Goal: Task Accomplishment & Management: Manage account settings

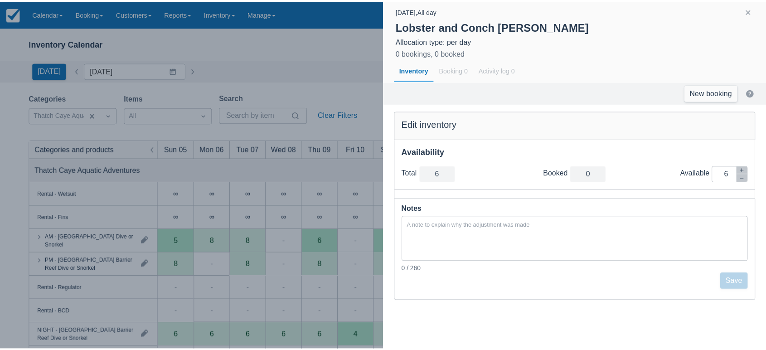
scroll to position [204, 0]
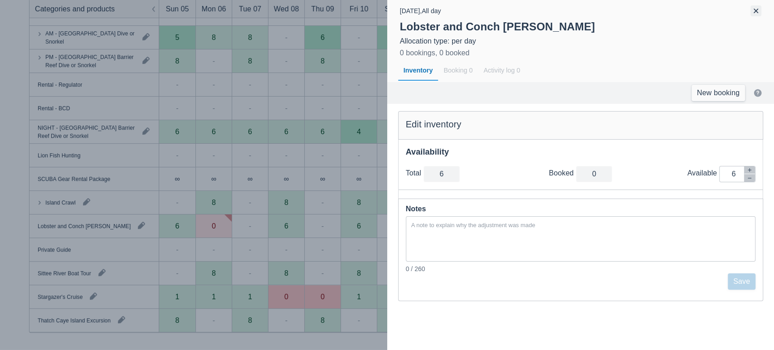
click at [755, 13] on button "button" at bounding box center [755, 10] width 11 height 11
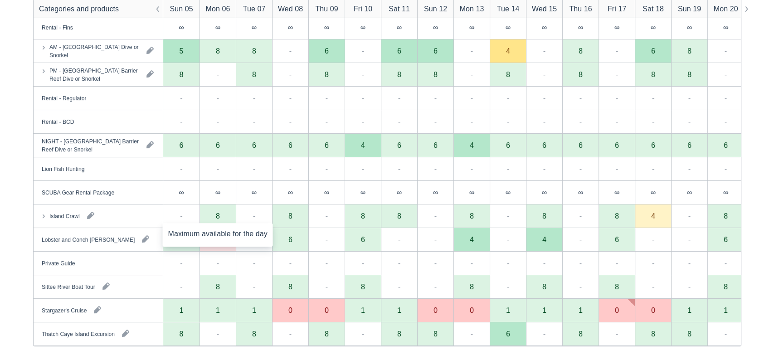
scroll to position [189, 0]
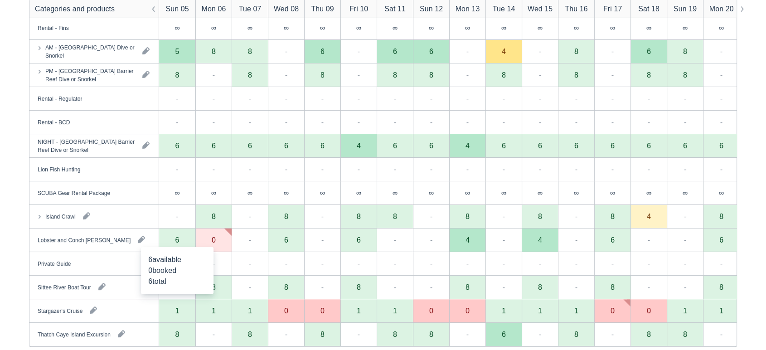
click at [183, 242] on div "6" at bounding box center [177, 240] width 36 height 24
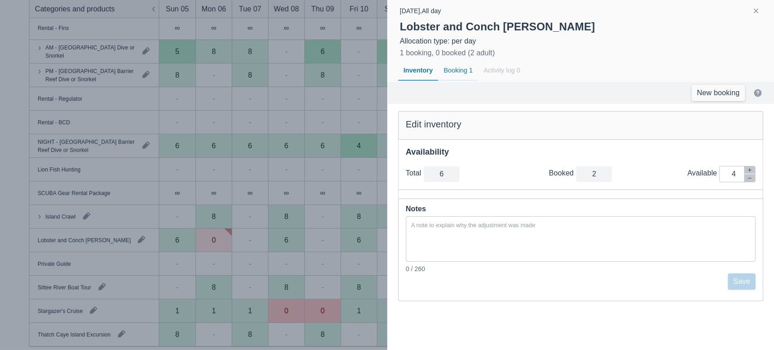
click at [461, 74] on div "Booking 1" at bounding box center [458, 70] width 40 height 21
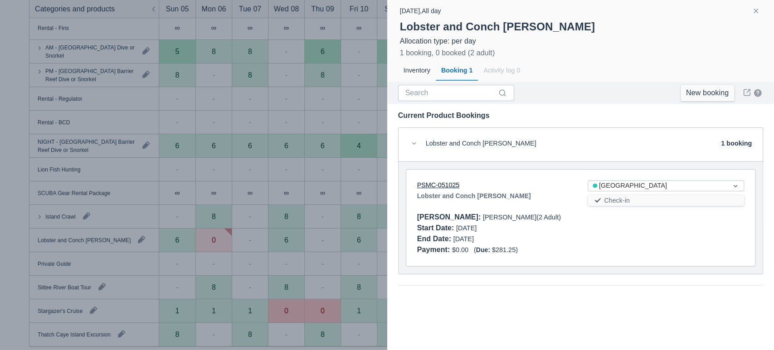
click at [446, 186] on link "PSMC-051025" at bounding box center [438, 184] width 43 height 7
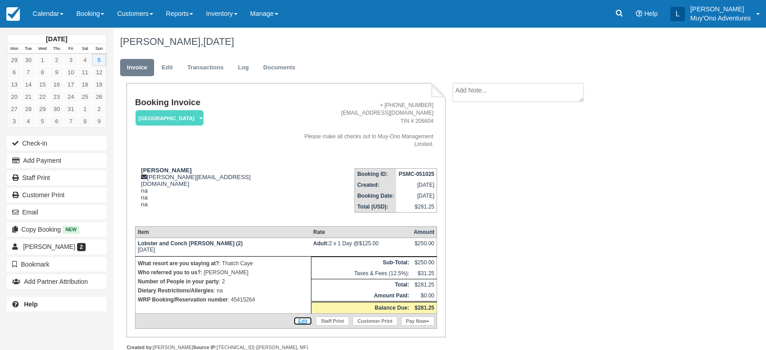
click at [304, 316] on link "Edit" at bounding box center [302, 320] width 19 height 9
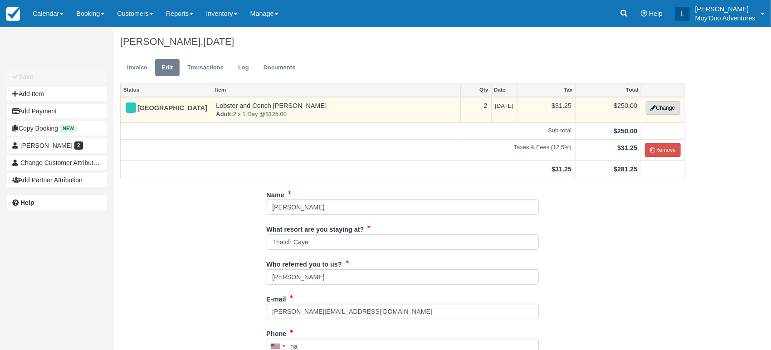
click at [660, 107] on button "Change" at bounding box center [663, 108] width 34 height 14
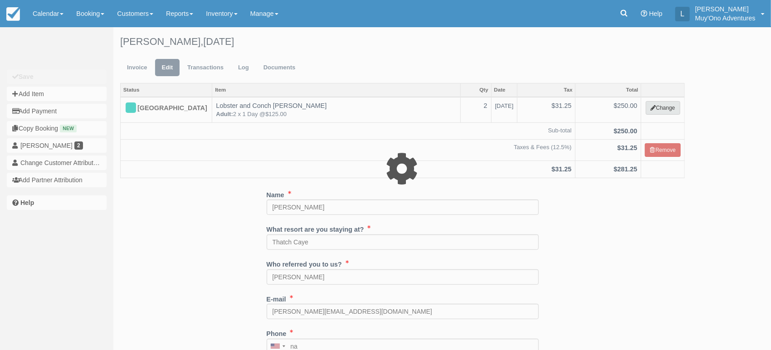
select select "64"
type input "250.00"
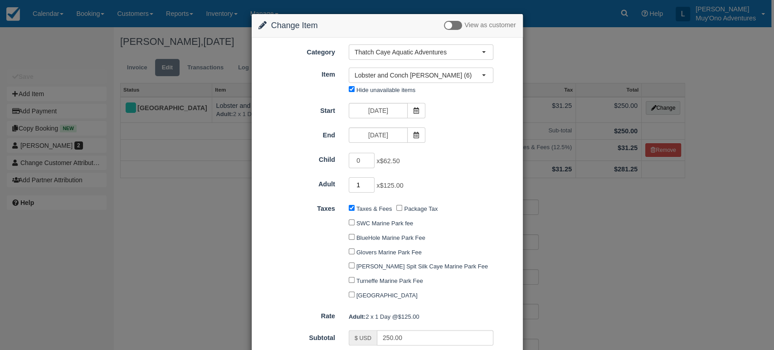
type input "1"
click at [369, 187] on input "1" at bounding box center [362, 184] width 26 height 15
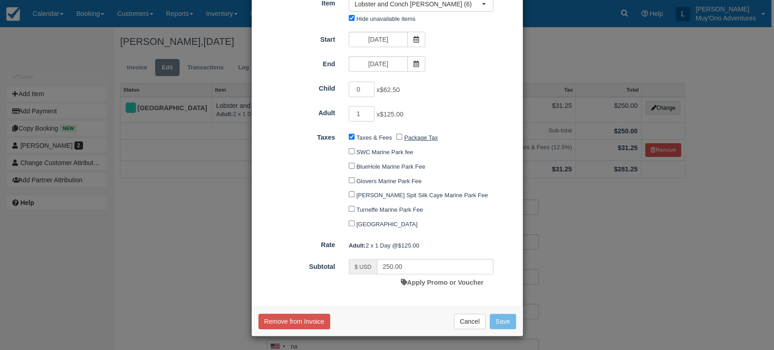
type input "125.00"
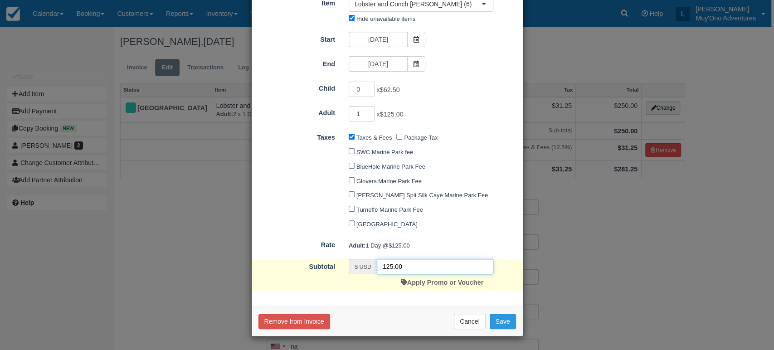
click at [441, 273] on input "125.00" at bounding box center [435, 266] width 117 height 15
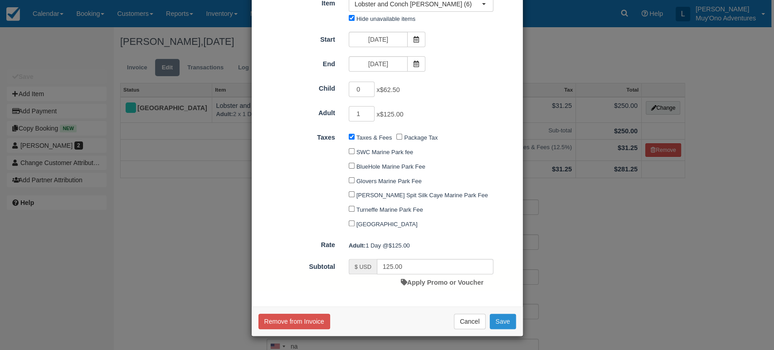
click at [500, 322] on button "Save" at bounding box center [503, 321] width 26 height 15
checkbox input "false"
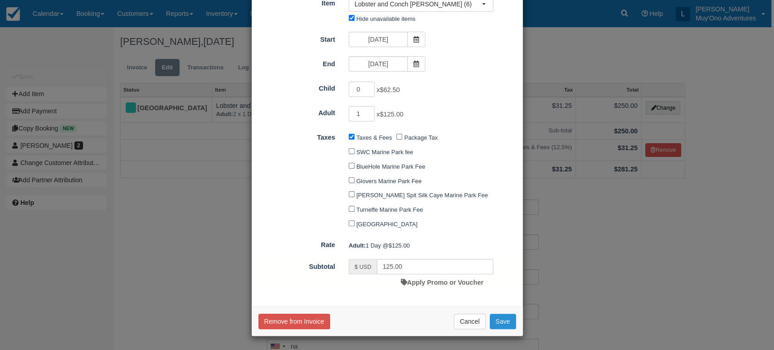
checkbox input "false"
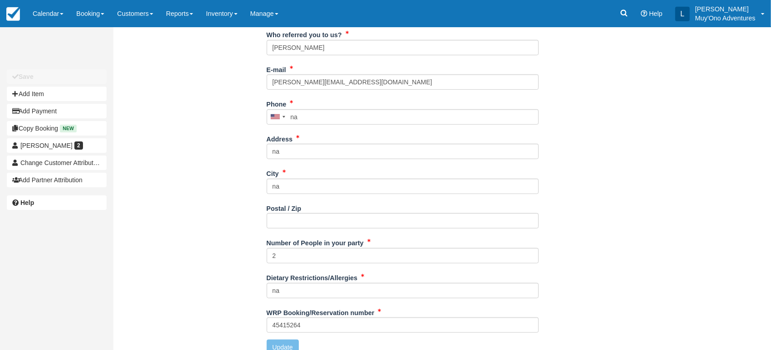
scroll to position [240, 0]
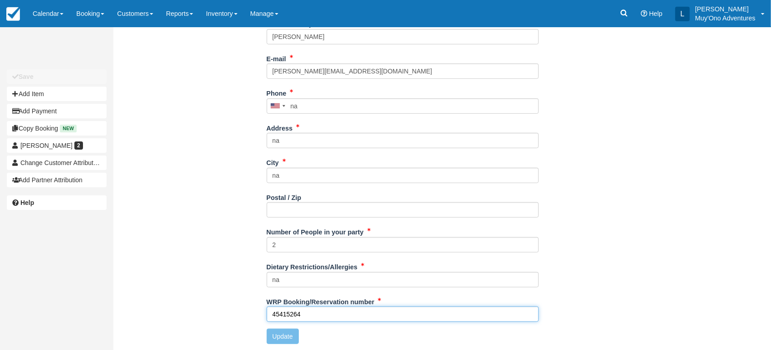
click at [334, 308] on input "45415264" at bounding box center [403, 313] width 272 height 15
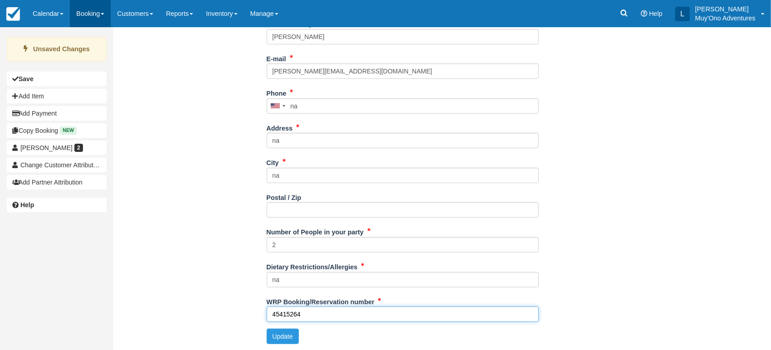
type input "45415264"
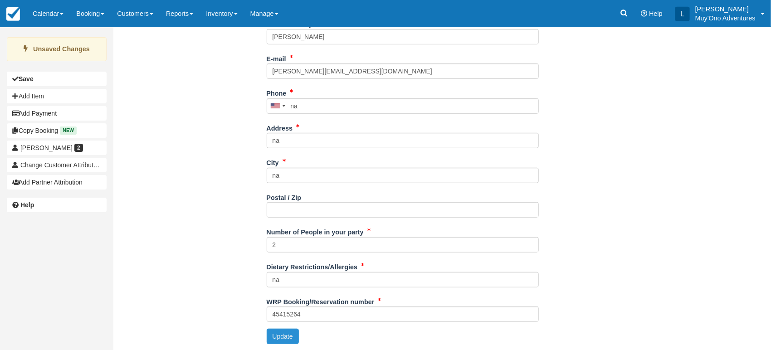
click at [286, 343] on button "Update" at bounding box center [283, 336] width 32 height 15
